Goal: Task Accomplishment & Management: Manage account settings

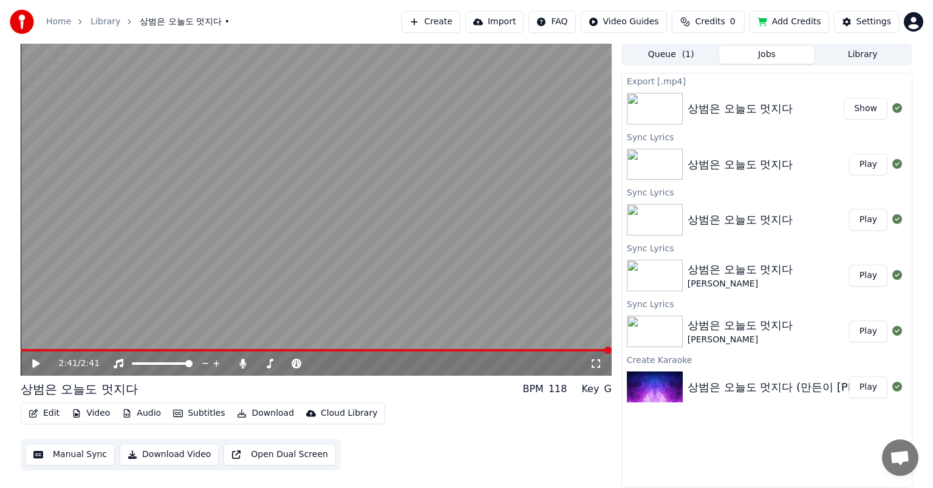
click at [67, 457] on button "Manual Sync" at bounding box center [70, 455] width 89 height 22
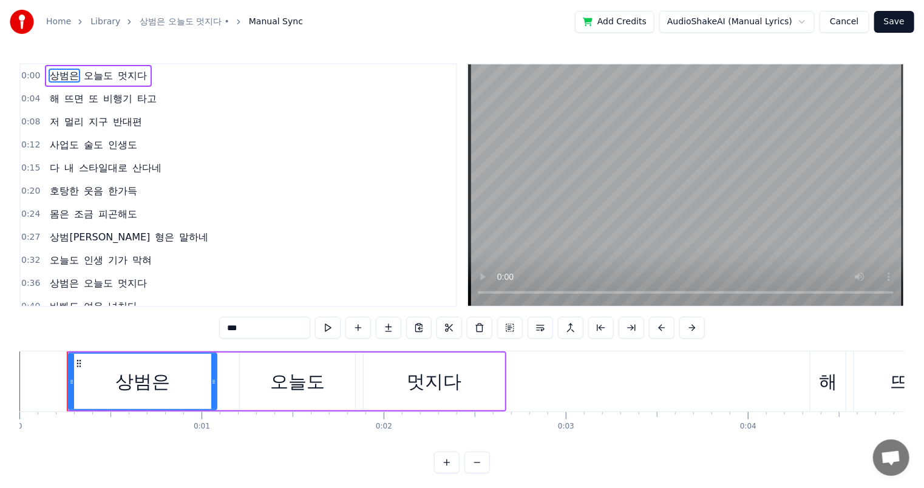
click at [846, 20] on button "Cancel" at bounding box center [844, 22] width 49 height 22
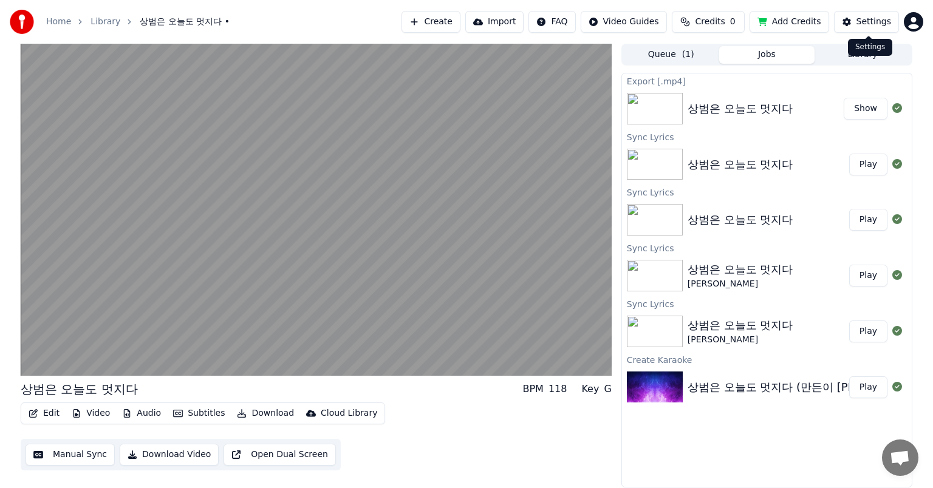
click at [865, 25] on div "Settings" at bounding box center [873, 22] width 35 height 12
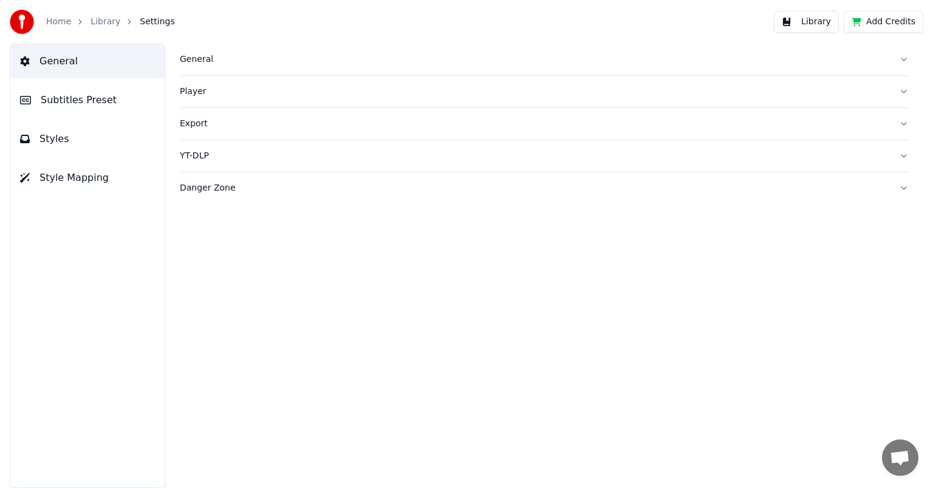
click at [60, 148] on button "Styles" at bounding box center [87, 139] width 154 height 34
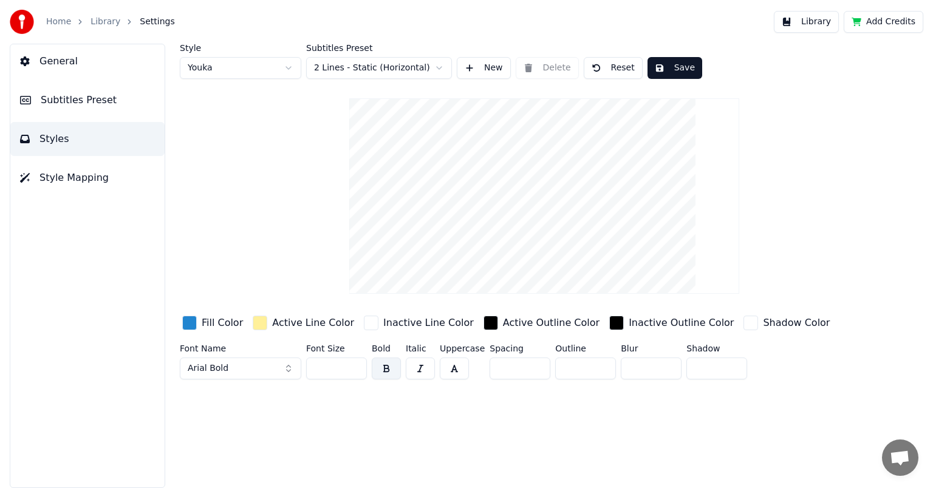
click at [406, 324] on div "Inactive Line Color" at bounding box center [428, 323] width 90 height 15
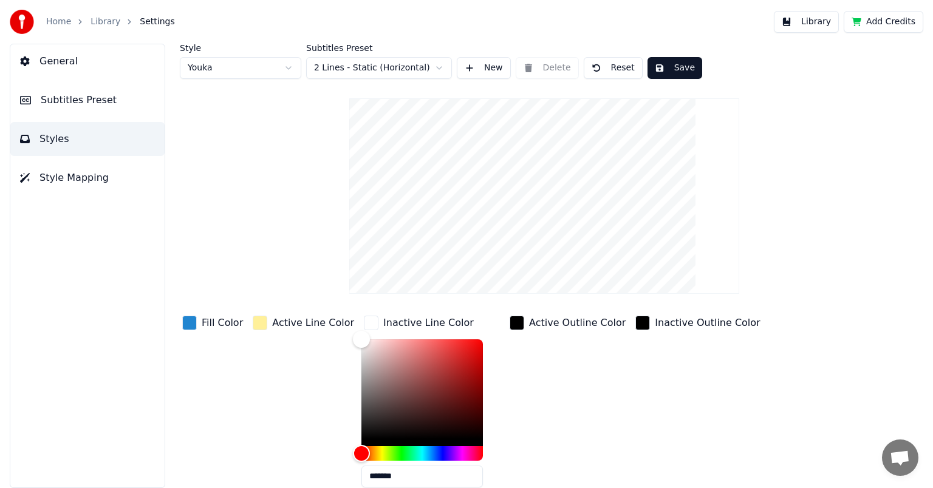
click at [535, 324] on div "Active Outline Color" at bounding box center [577, 323] width 97 height 15
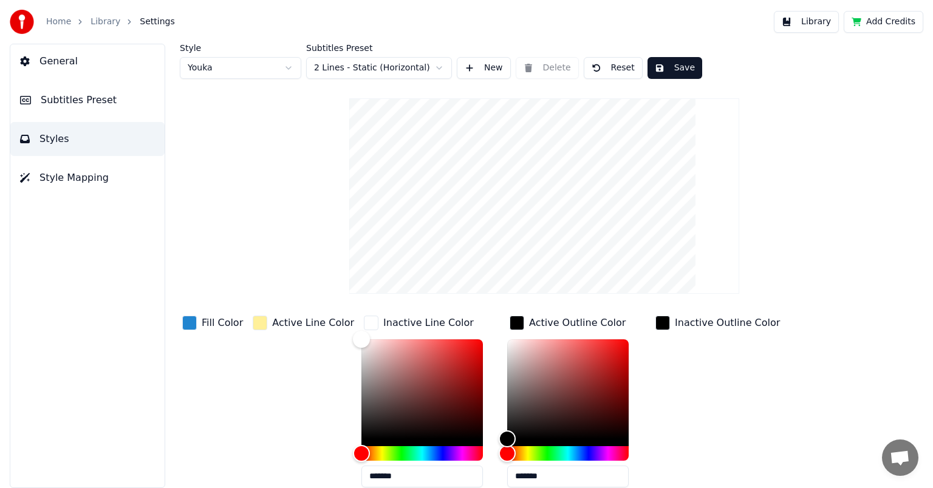
click at [681, 325] on div "Inactive Outline Color" at bounding box center [727, 323] width 105 height 15
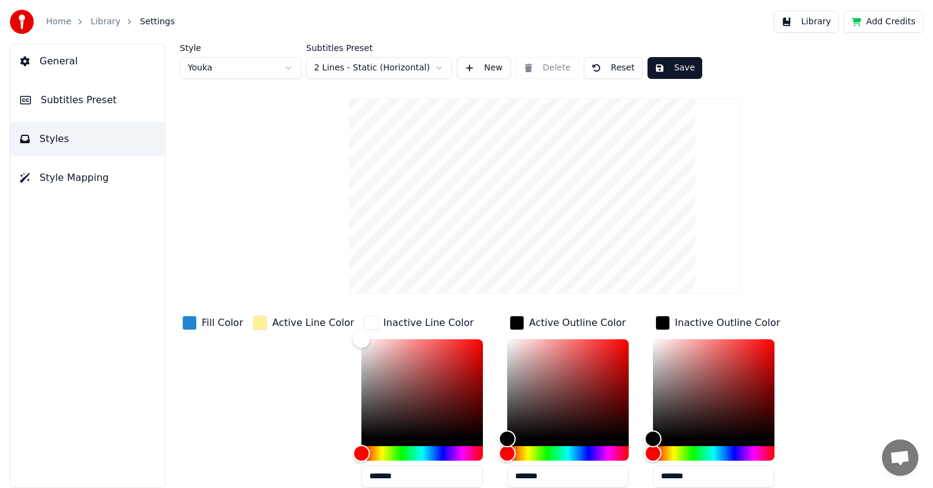
click at [225, 325] on div "Fill Color" at bounding box center [222, 323] width 41 height 15
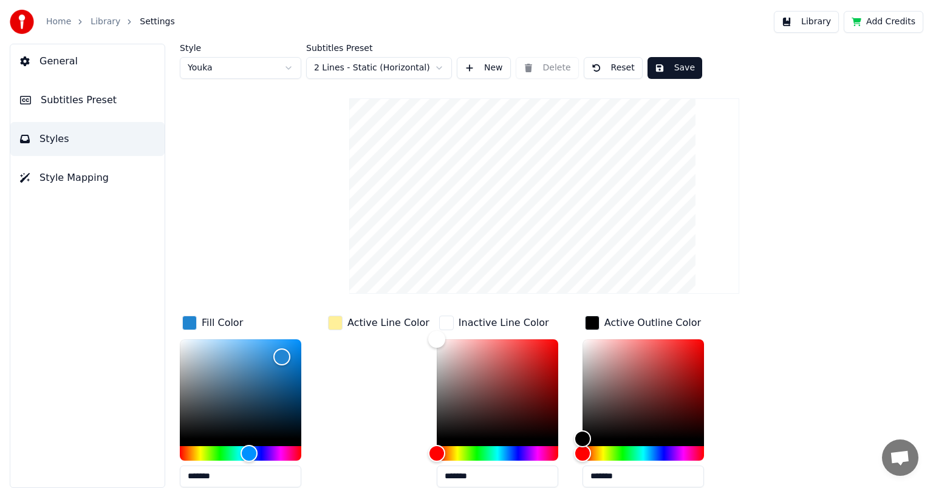
click at [360, 325] on div "Active Line Color" at bounding box center [388, 323] width 82 height 15
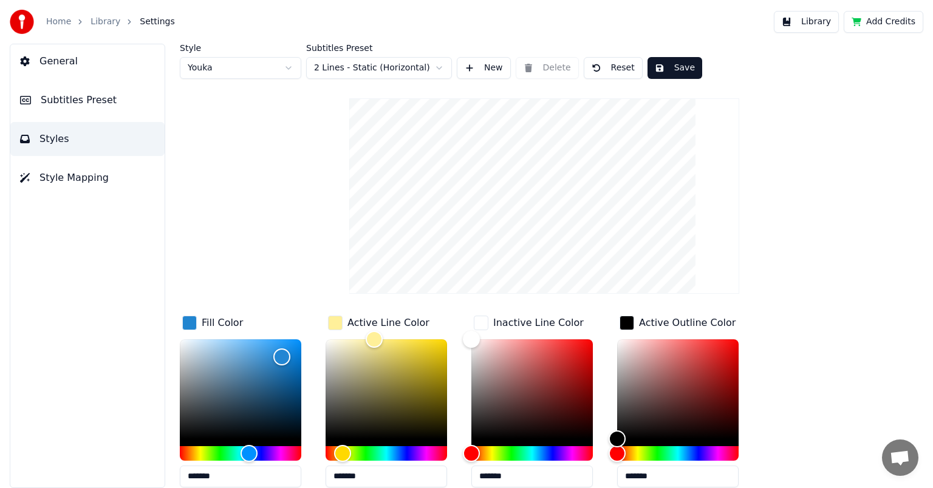
click at [500, 325] on div "Inactive Line Color" at bounding box center [538, 323] width 90 height 15
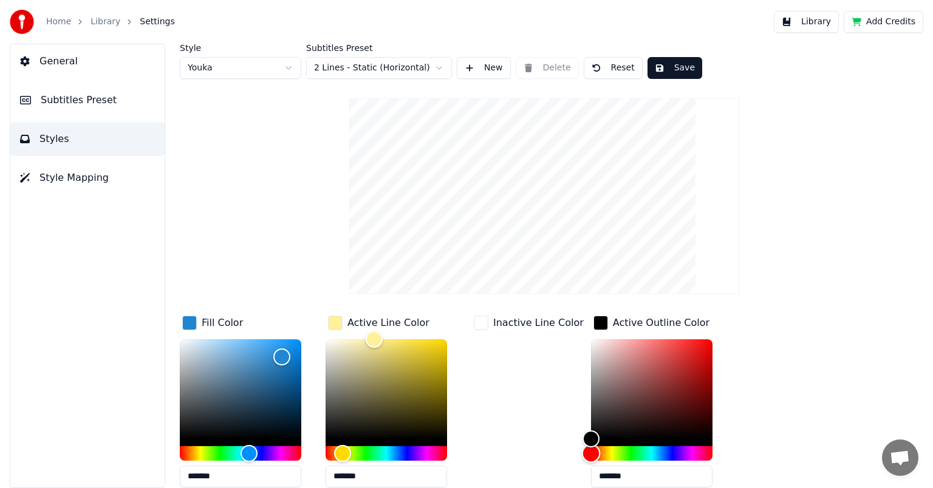
click at [665, 455] on div "Hue" at bounding box center [651, 453] width 121 height 15
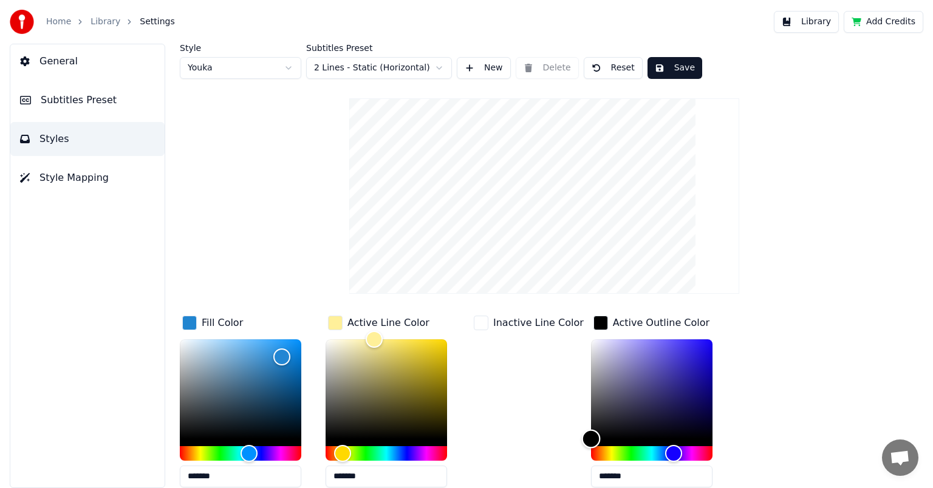
click at [653, 406] on div "Color" at bounding box center [651, 389] width 121 height 100
click at [670, 372] on div "Color" at bounding box center [651, 389] width 121 height 100
click at [683, 349] on div "Color" at bounding box center [651, 389] width 121 height 100
type input "*******"
click at [695, 437] on div "Color" at bounding box center [651, 389] width 121 height 100
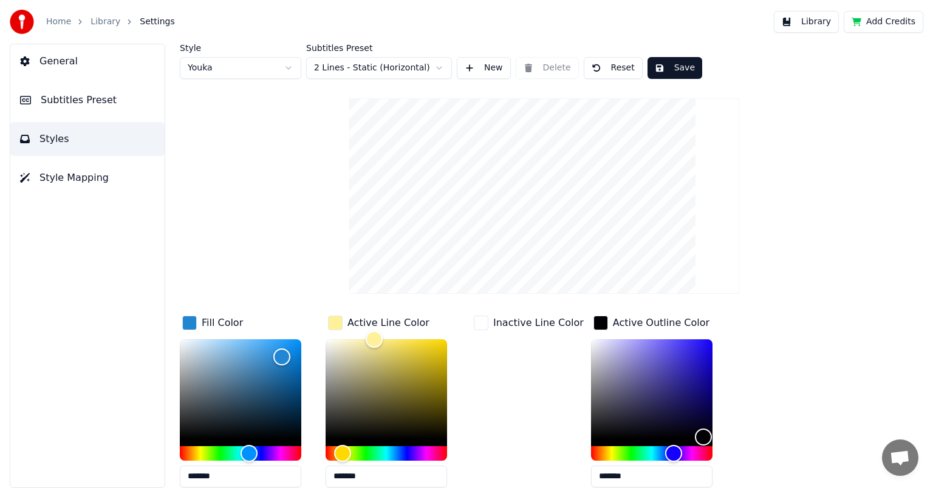
click at [212, 245] on div "Style Youka Subtitles Preset 2 Lines - Static (Horizontal) New Delete Reset Sav…" at bounding box center [544, 390] width 729 height 692
click at [192, 323] on div "button" at bounding box center [189, 323] width 15 height 15
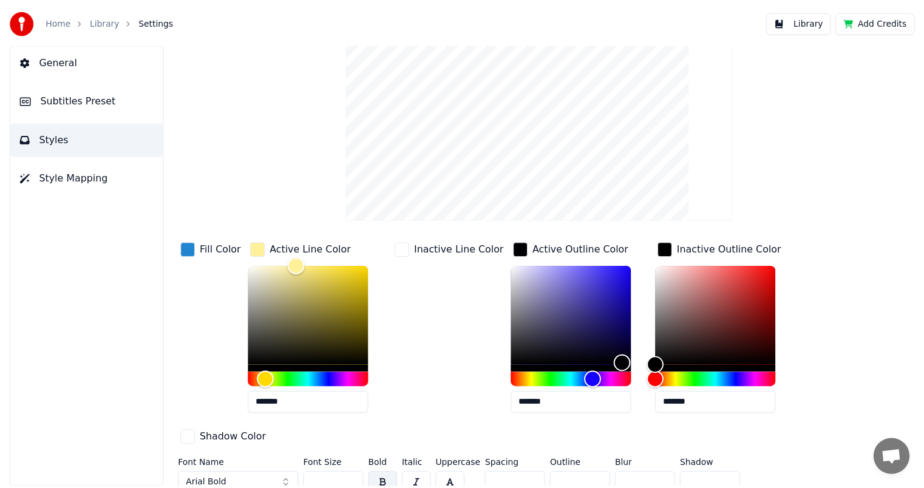
scroll to position [83, 0]
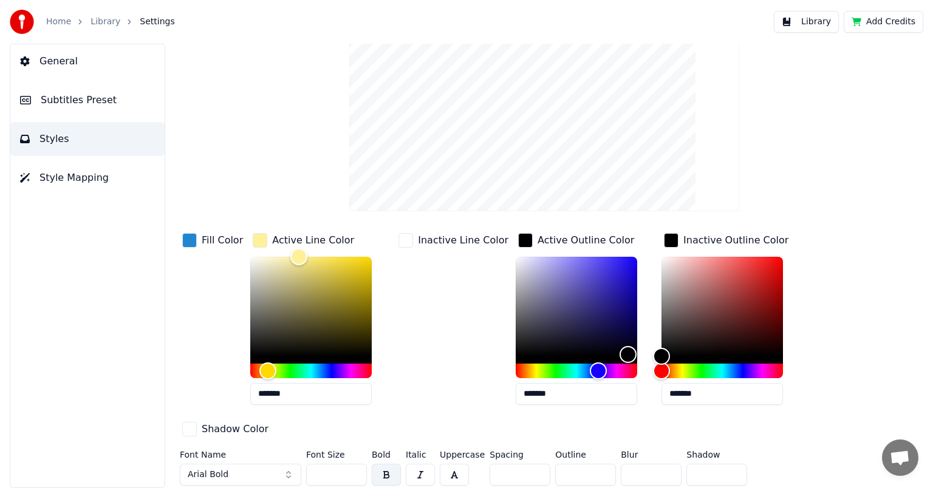
click at [445, 471] on button "button" at bounding box center [454, 475] width 29 height 22
click at [417, 477] on button "button" at bounding box center [420, 475] width 29 height 22
click at [454, 474] on button "button" at bounding box center [454, 475] width 29 height 22
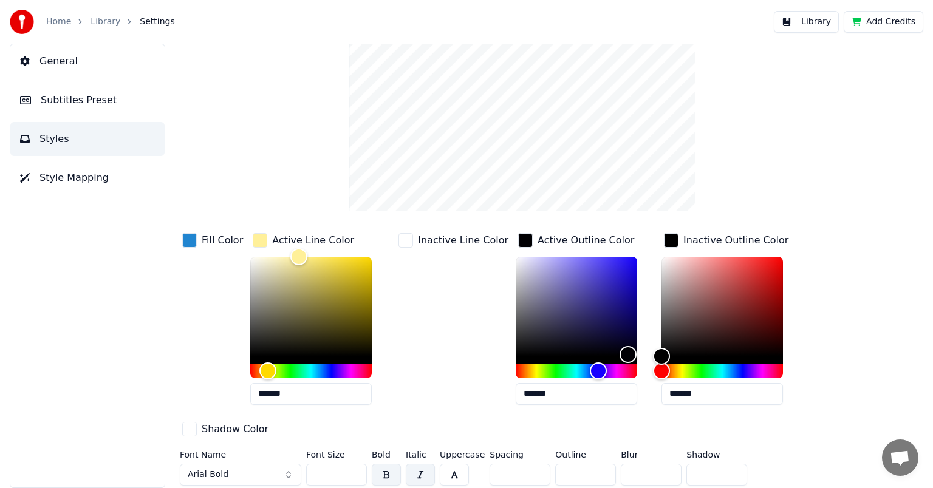
click at [421, 471] on button "button" at bounding box center [420, 475] width 29 height 22
click at [390, 471] on button "button" at bounding box center [386, 475] width 29 height 22
click at [240, 471] on button "Arial Bold" at bounding box center [240, 475] width 121 height 22
click at [216, 471] on span "Arial Bold" at bounding box center [208, 475] width 41 height 12
click at [205, 472] on span "Arial Bold" at bounding box center [208, 475] width 41 height 12
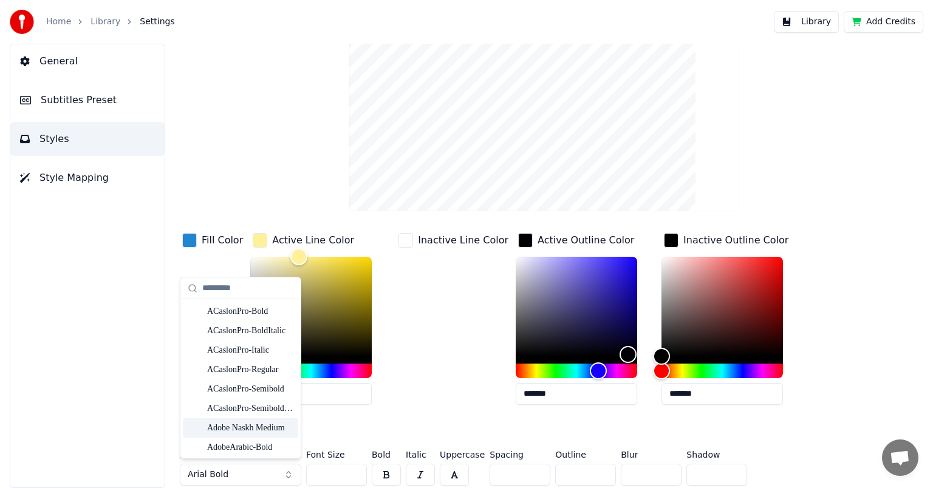
click at [246, 428] on div "Adobe Naskh Medium" at bounding box center [250, 428] width 86 height 12
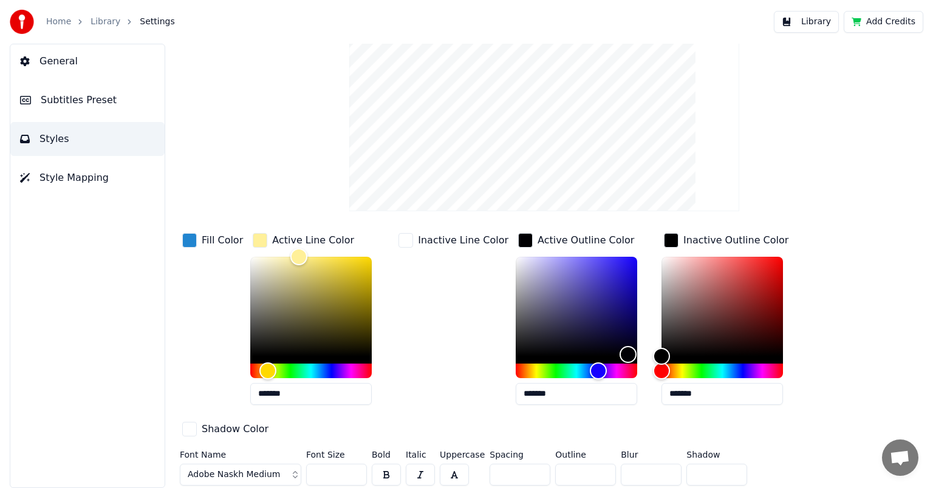
click at [355, 470] on input "**" at bounding box center [336, 475] width 61 height 22
click at [355, 470] on input "***" at bounding box center [336, 475] width 61 height 22
type input "***"
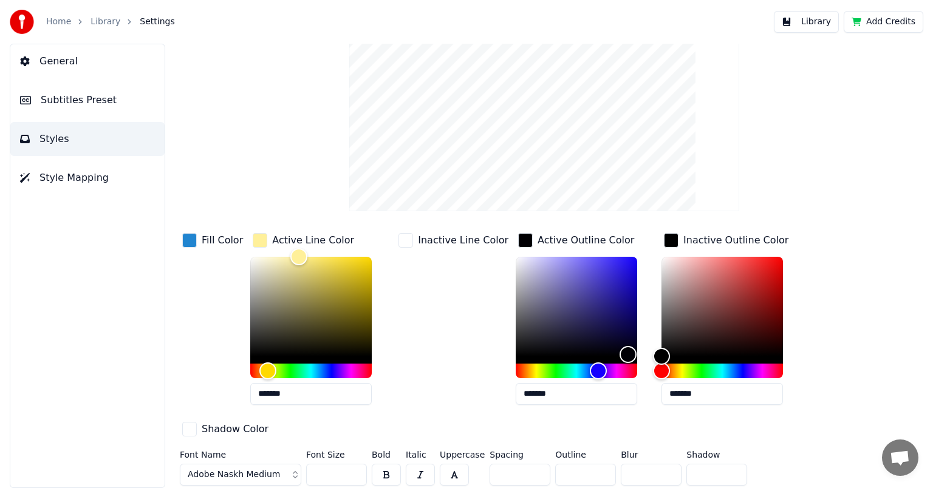
click at [355, 470] on input "***" at bounding box center [336, 475] width 61 height 22
click at [819, 19] on button "Library" at bounding box center [806, 22] width 65 height 22
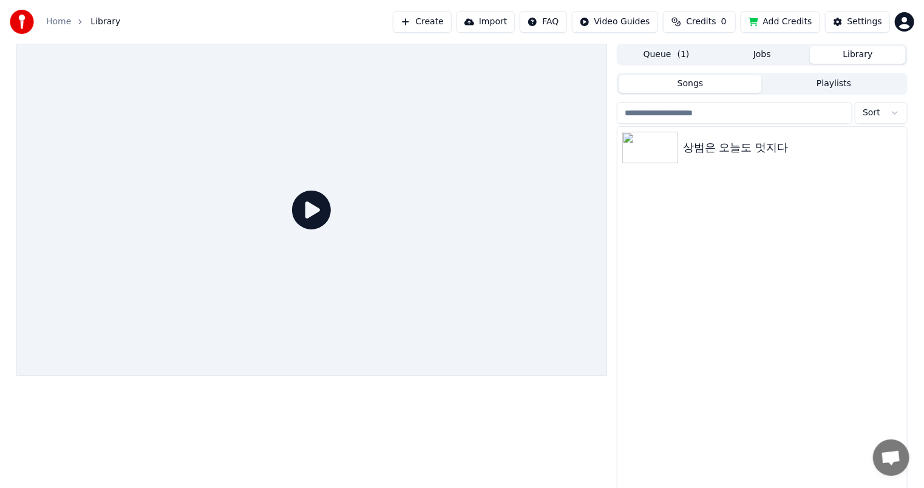
click at [301, 208] on icon at bounding box center [311, 210] width 39 height 39
click at [304, 208] on icon at bounding box center [311, 210] width 39 height 39
click at [898, 145] on icon "button" at bounding box center [896, 147] width 12 height 10
click at [751, 143] on div "상범은 오늘도 멋지다" at bounding box center [786, 147] width 207 height 17
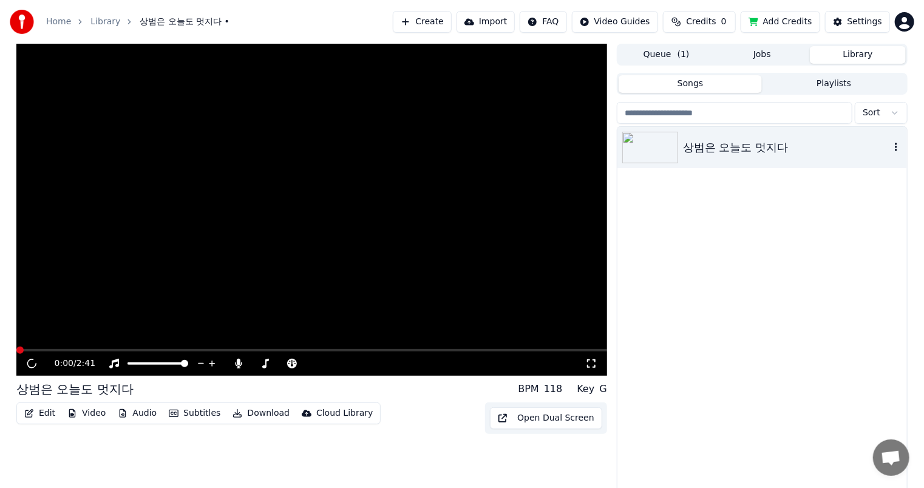
click at [751, 143] on div "상범은 오늘도 멋지다" at bounding box center [786, 147] width 207 height 17
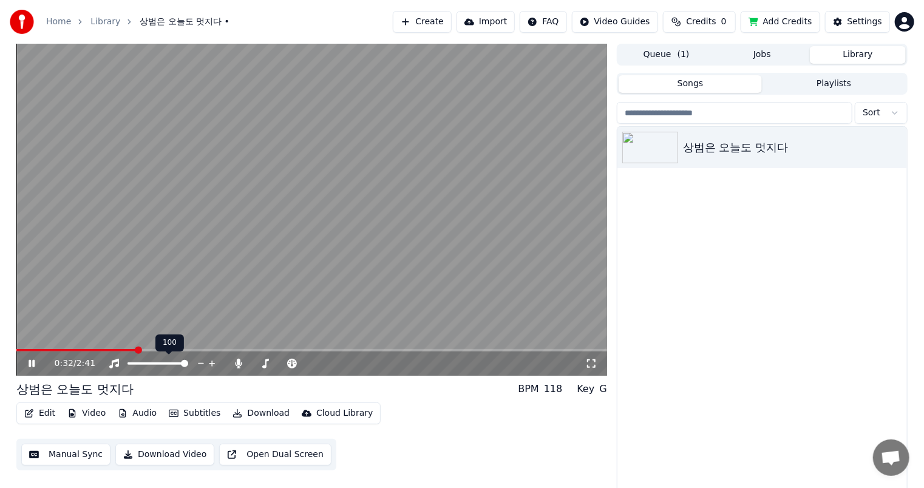
click at [214, 364] on icon at bounding box center [212, 364] width 6 height 6
click at [211, 364] on icon at bounding box center [212, 364] width 6 height 6
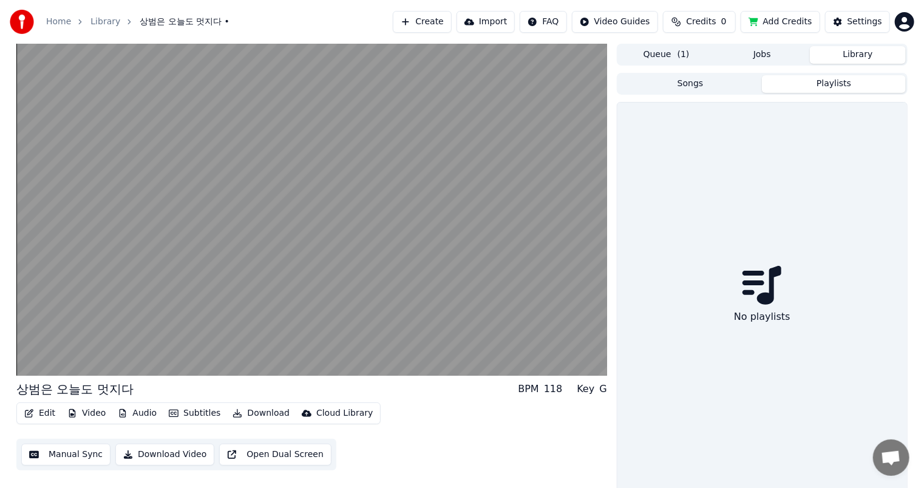
click at [828, 83] on button "Playlists" at bounding box center [834, 84] width 144 height 18
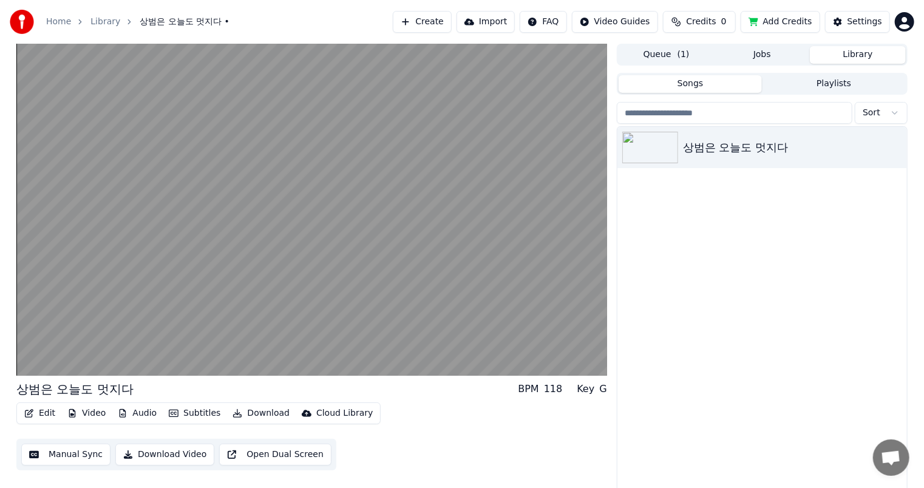
click at [712, 90] on button "Songs" at bounding box center [691, 84] width 144 height 18
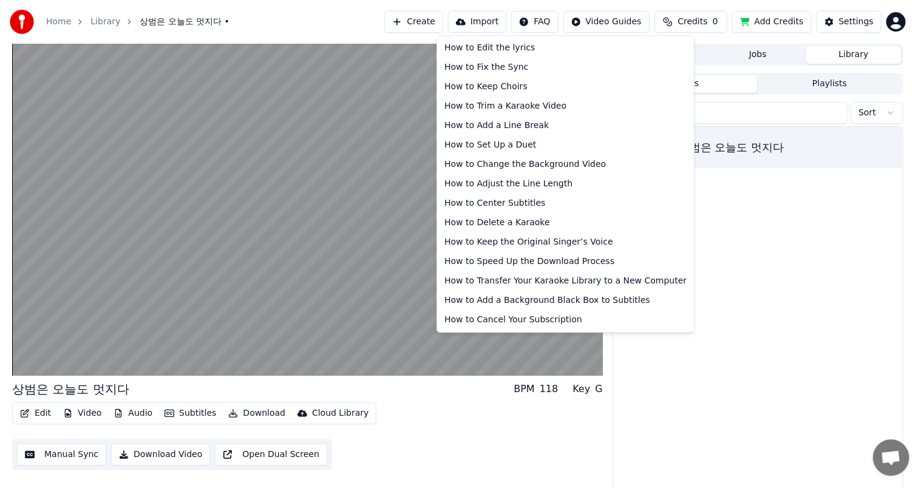
click at [573, 28] on html "Home Library 상범은 오늘도 멋지다 • Create Import FAQ Video Guides Credits 0 Add Credits…" at bounding box center [462, 244] width 924 height 488
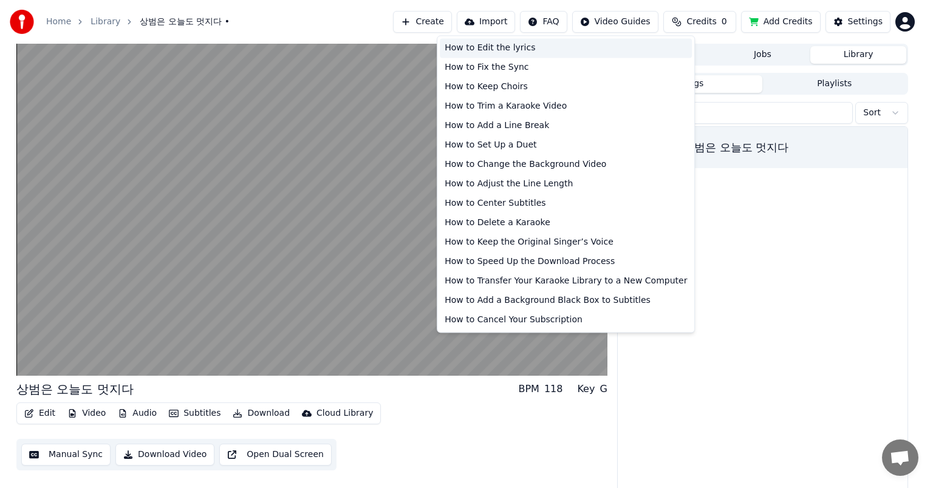
click at [567, 45] on div "How to Edit the lyrics" at bounding box center [566, 47] width 252 height 19
